Goal: Navigation & Orientation: Find specific page/section

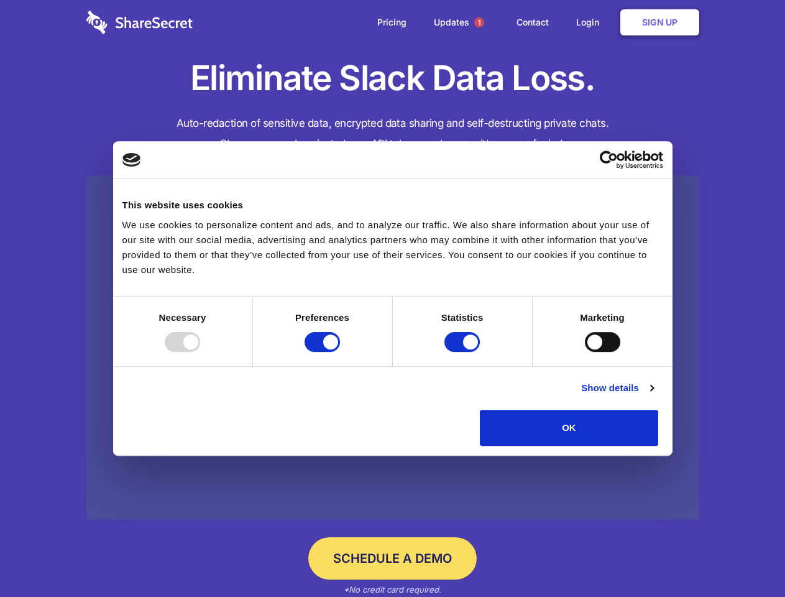
click at [200, 352] on div at bounding box center [182, 342] width 35 height 20
click at [340, 352] on input "Preferences" at bounding box center [321, 342] width 35 height 20
checkbox input "false"
click at [464, 352] on input "Statistics" at bounding box center [461, 342] width 35 height 20
checkbox input "false"
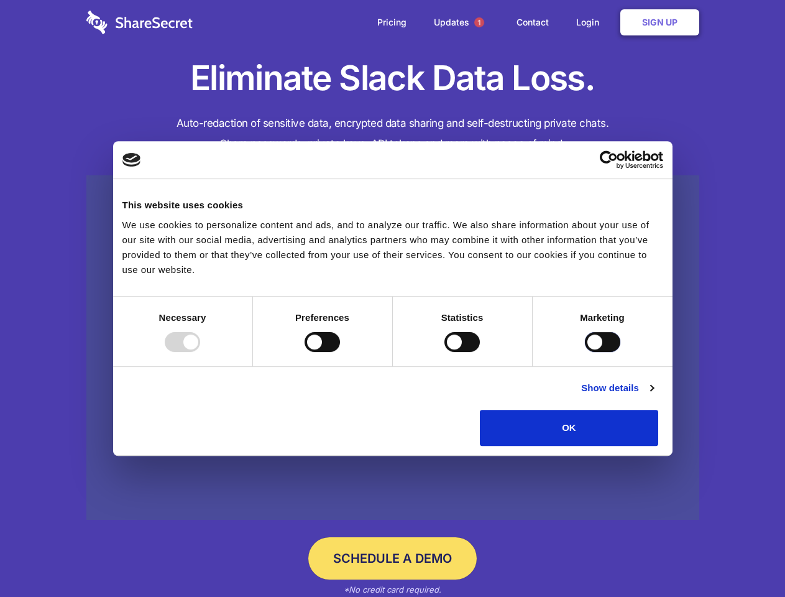
click at [585, 352] on input "Marketing" at bounding box center [602, 342] width 35 height 20
checkbox input "true"
click at [653, 395] on link "Show details" at bounding box center [617, 387] width 72 height 15
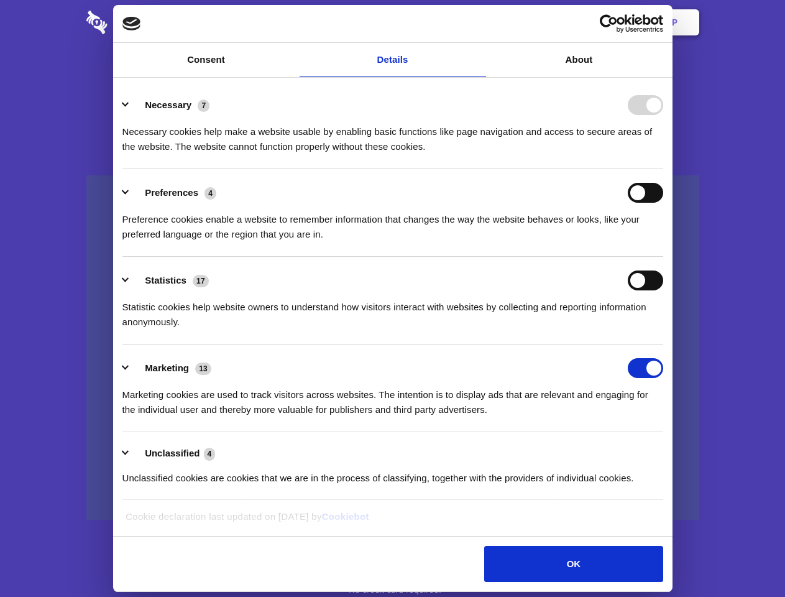
click at [663, 169] on li "Necessary 7 Necessary cookies help make a website usable by enabling basic func…" at bounding box center [392, 125] width 541 height 88
click at [478, 22] on span "1" at bounding box center [479, 22] width 10 height 10
